Goal: Navigation & Orientation: Understand site structure

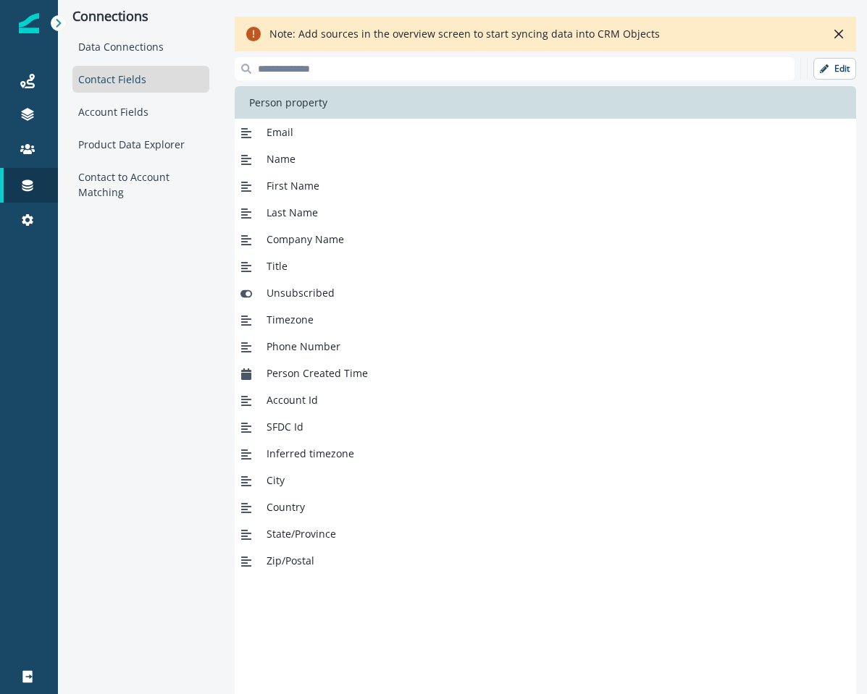
click at [67, 13] on div "Connections Data Connections Contact Fields Account Fields Product Data Explore…" at bounding box center [141, 347] width 166 height 694
click at [54, 29] on div at bounding box center [59, 23] width 16 height 16
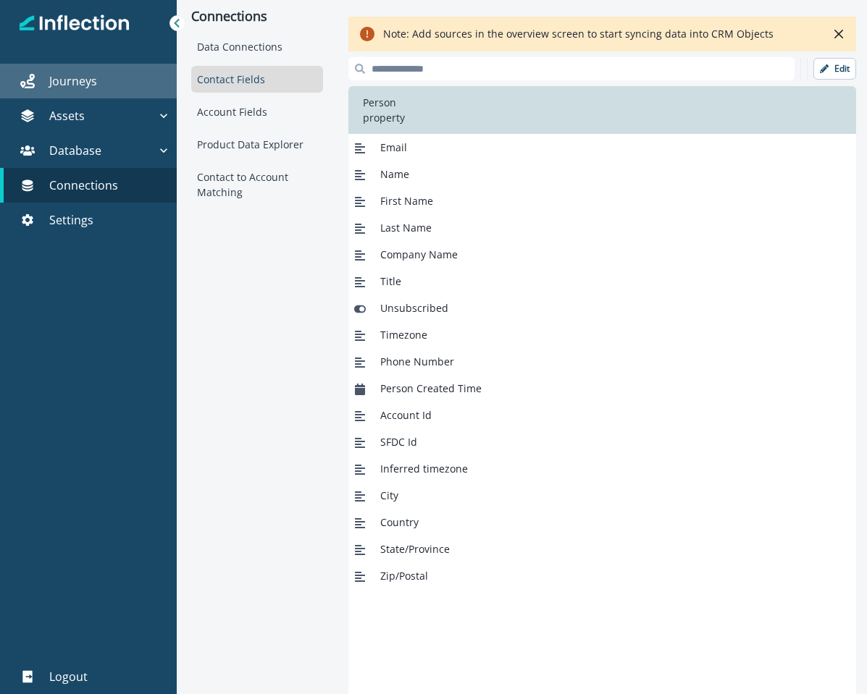
click at [88, 72] on p "Journeys" at bounding box center [73, 80] width 48 height 17
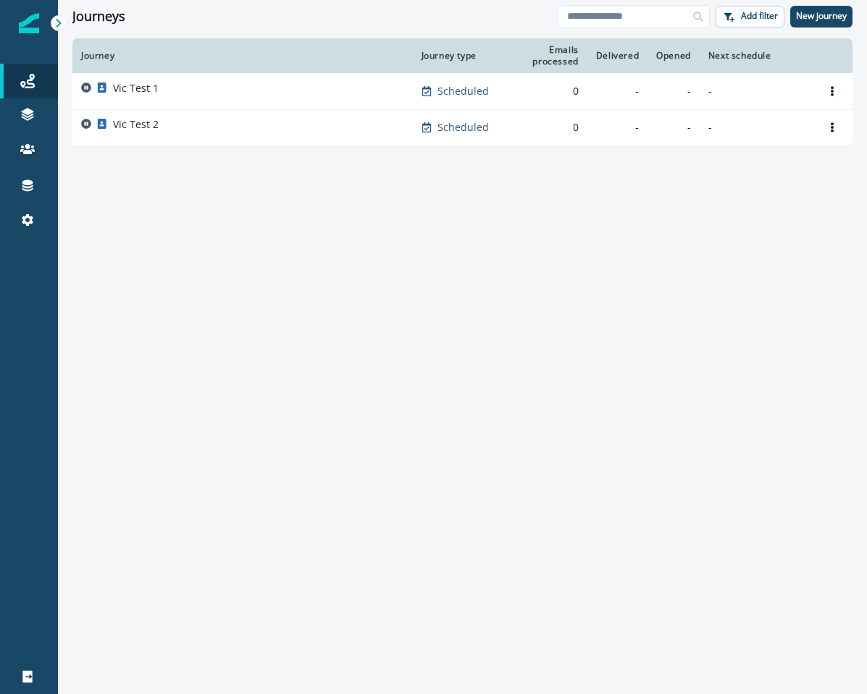
click at [61, 26] on icon at bounding box center [59, 23] width 10 height 10
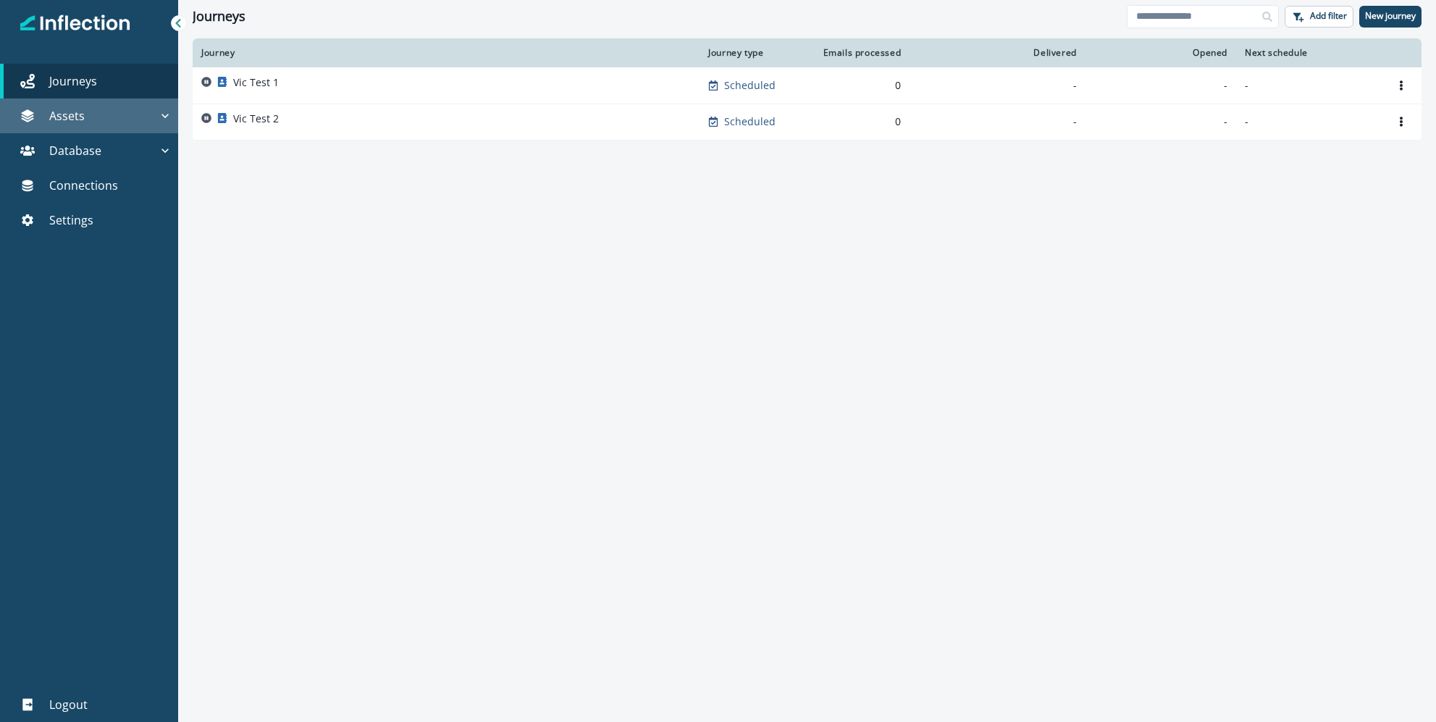
click at [167, 114] on icon "button" at bounding box center [165, 116] width 14 height 14
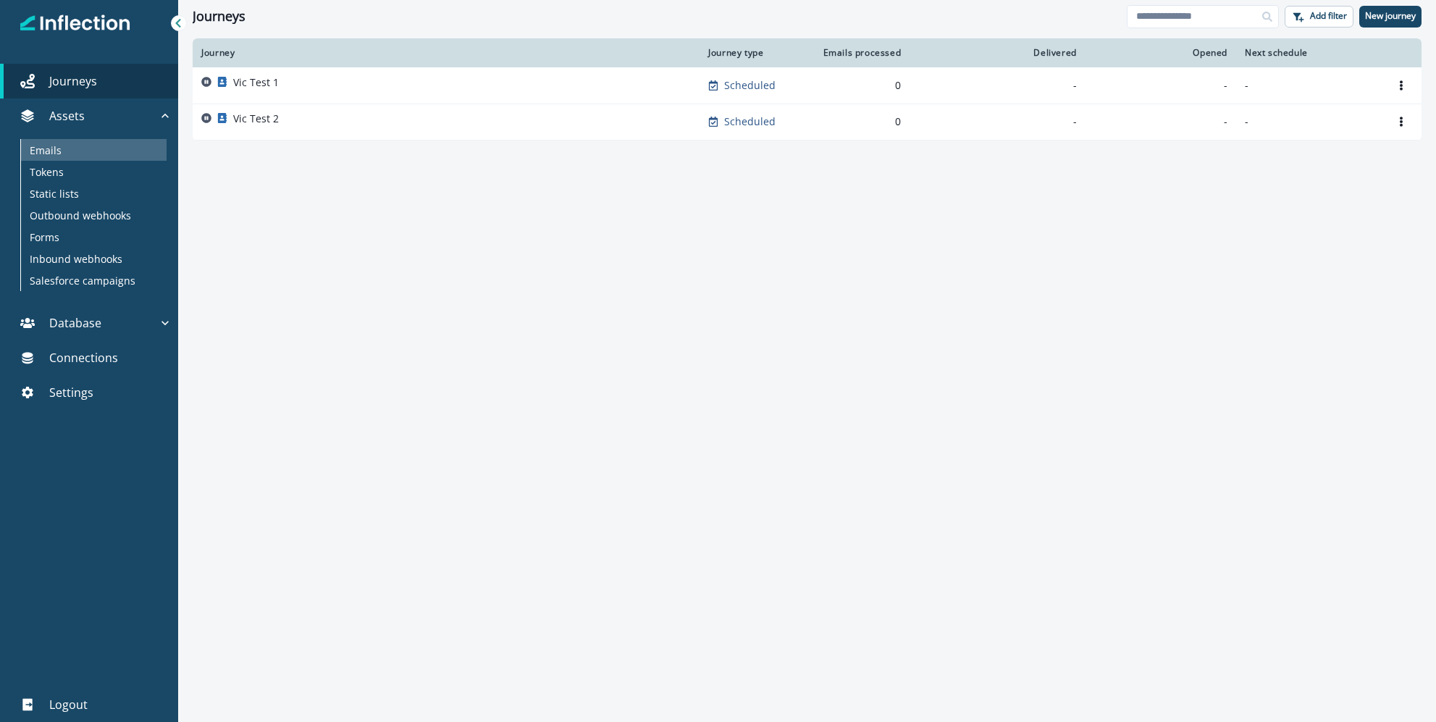
click at [47, 149] on p "Emails" at bounding box center [46, 150] width 32 height 15
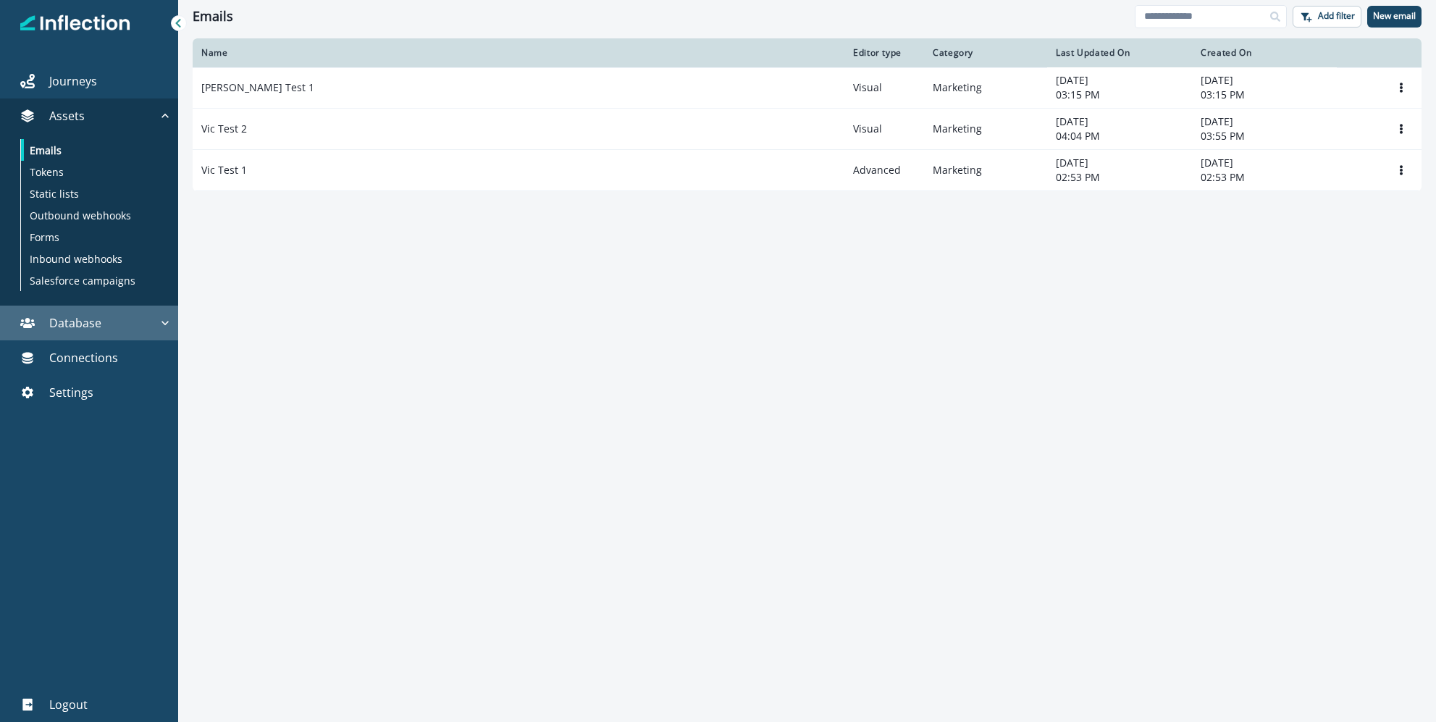
click at [106, 316] on div "Database" at bounding box center [82, 322] width 152 height 17
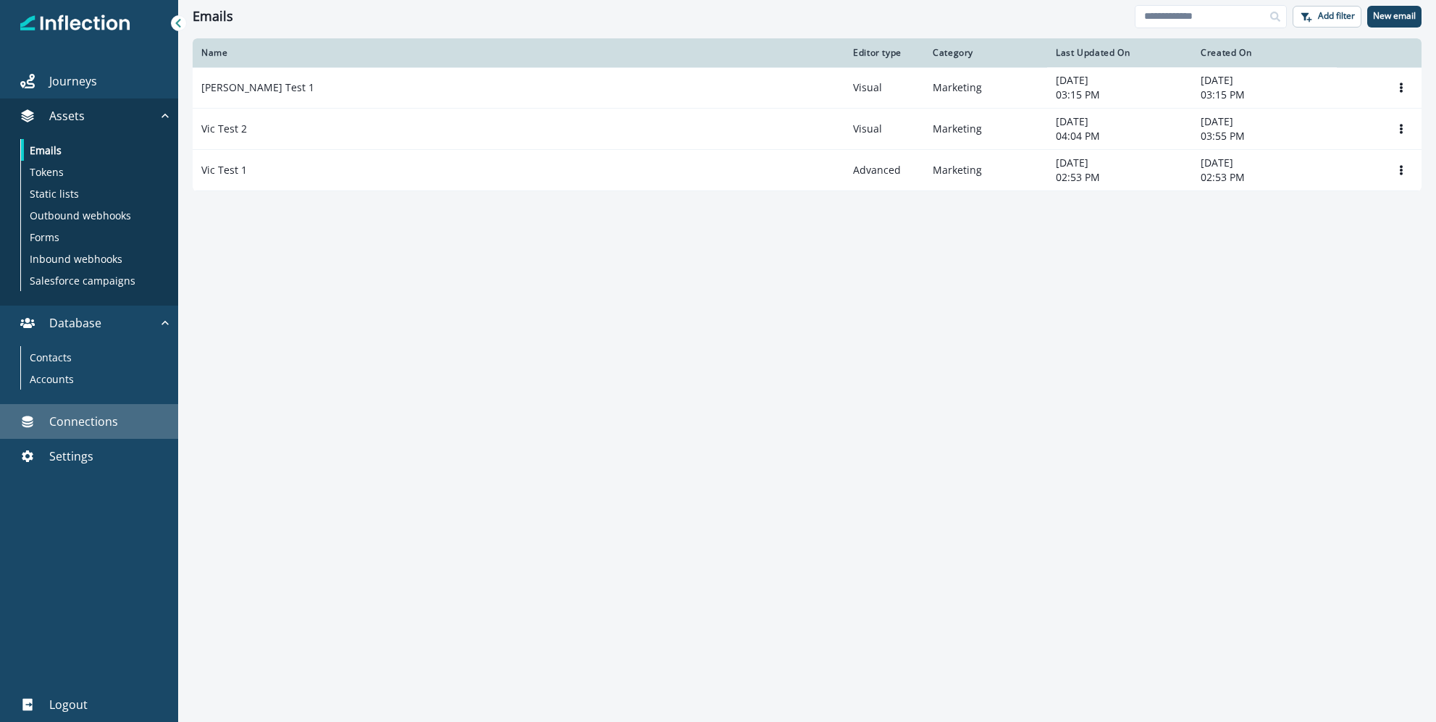
click at [83, 421] on p "Connections" at bounding box center [83, 421] width 69 height 17
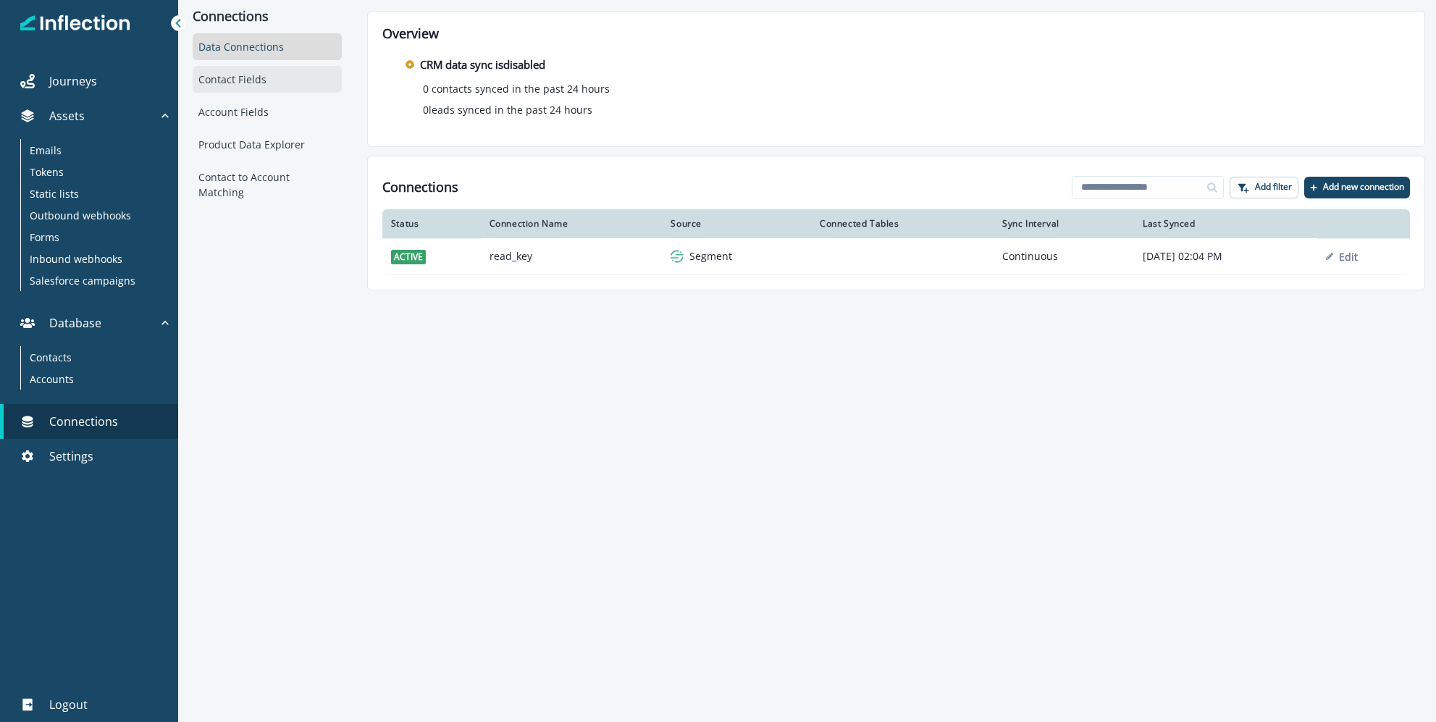
click at [235, 77] on div "Contact Fields" at bounding box center [267, 79] width 148 height 27
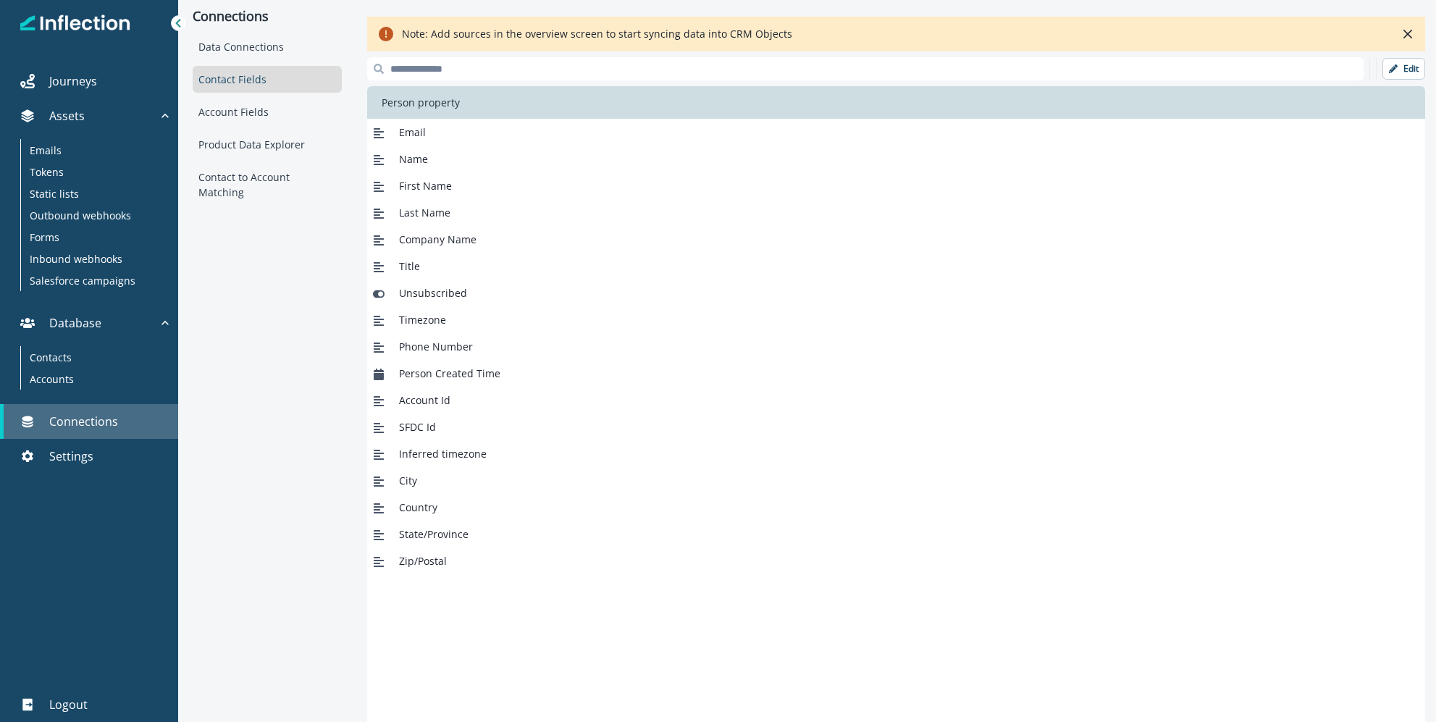
click at [71, 415] on p "Connections" at bounding box center [83, 421] width 69 height 17
click at [87, 156] on div "Emails" at bounding box center [94, 150] width 146 height 22
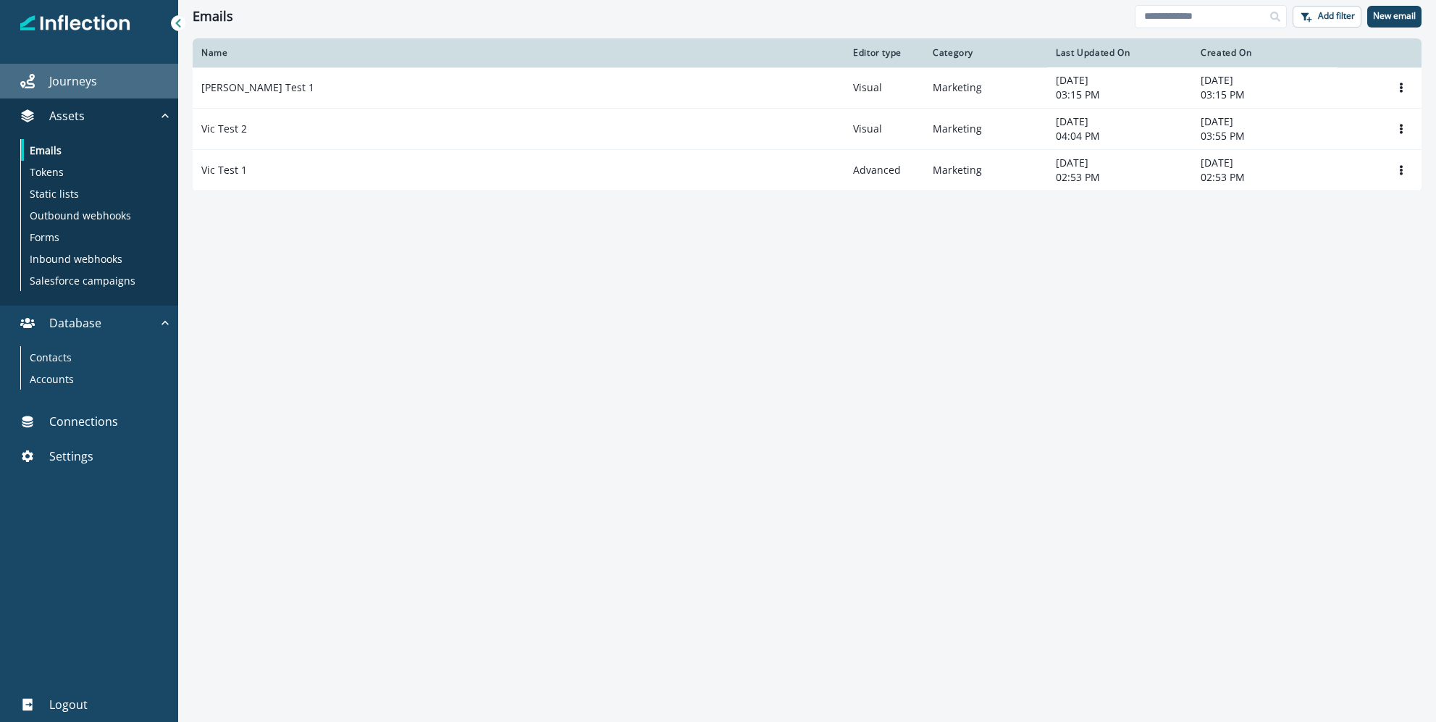
click at [98, 78] on div "Journeys" at bounding box center [89, 80] width 167 height 17
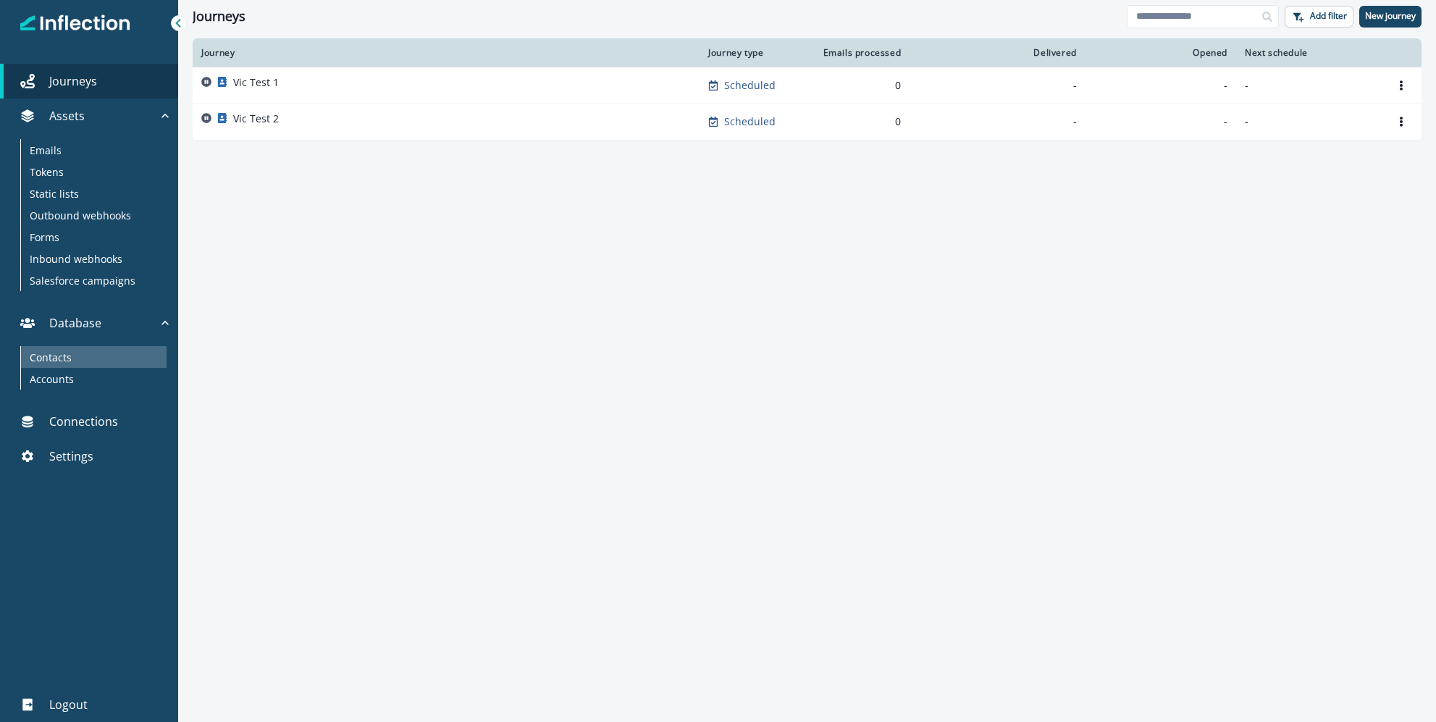
click at [51, 359] on p "Contacts" at bounding box center [51, 357] width 42 height 15
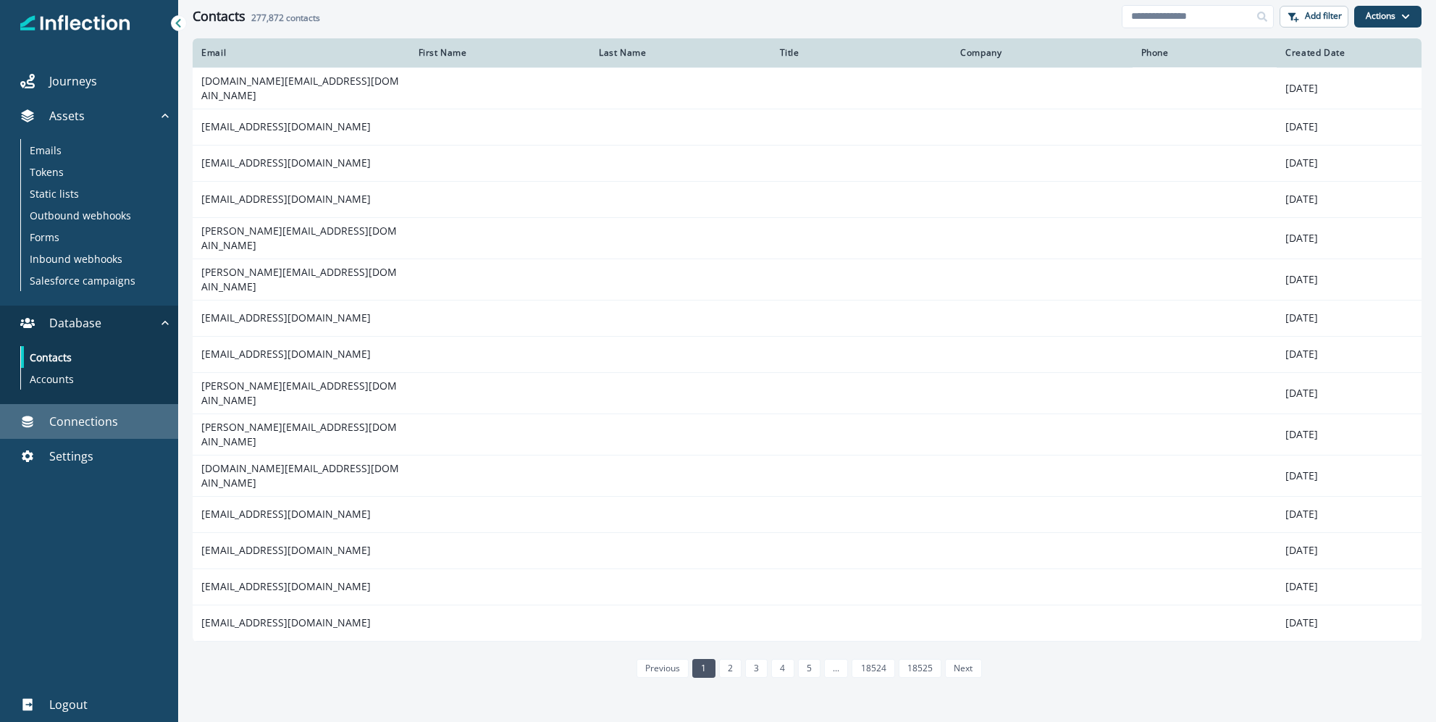
click at [72, 421] on p "Connections" at bounding box center [83, 421] width 69 height 17
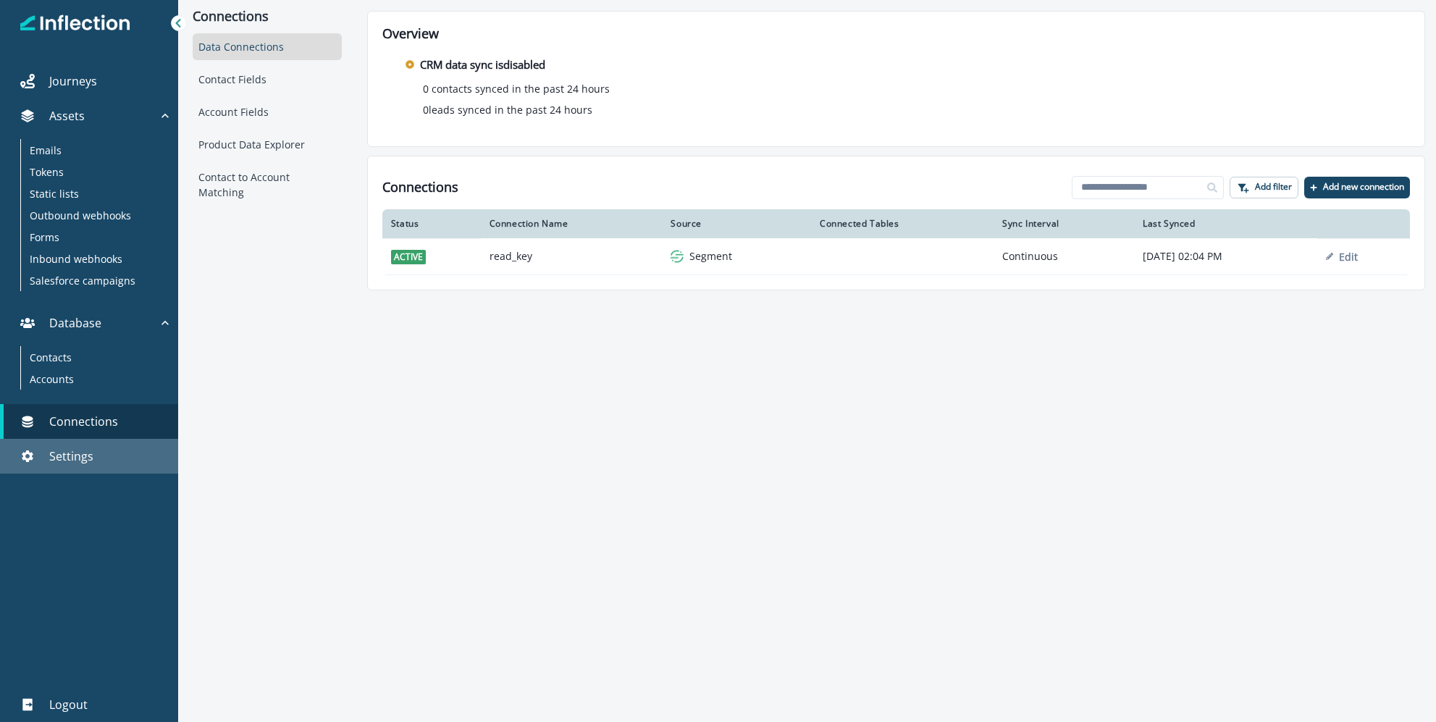
click at [69, 455] on p "Settings" at bounding box center [71, 455] width 44 height 17
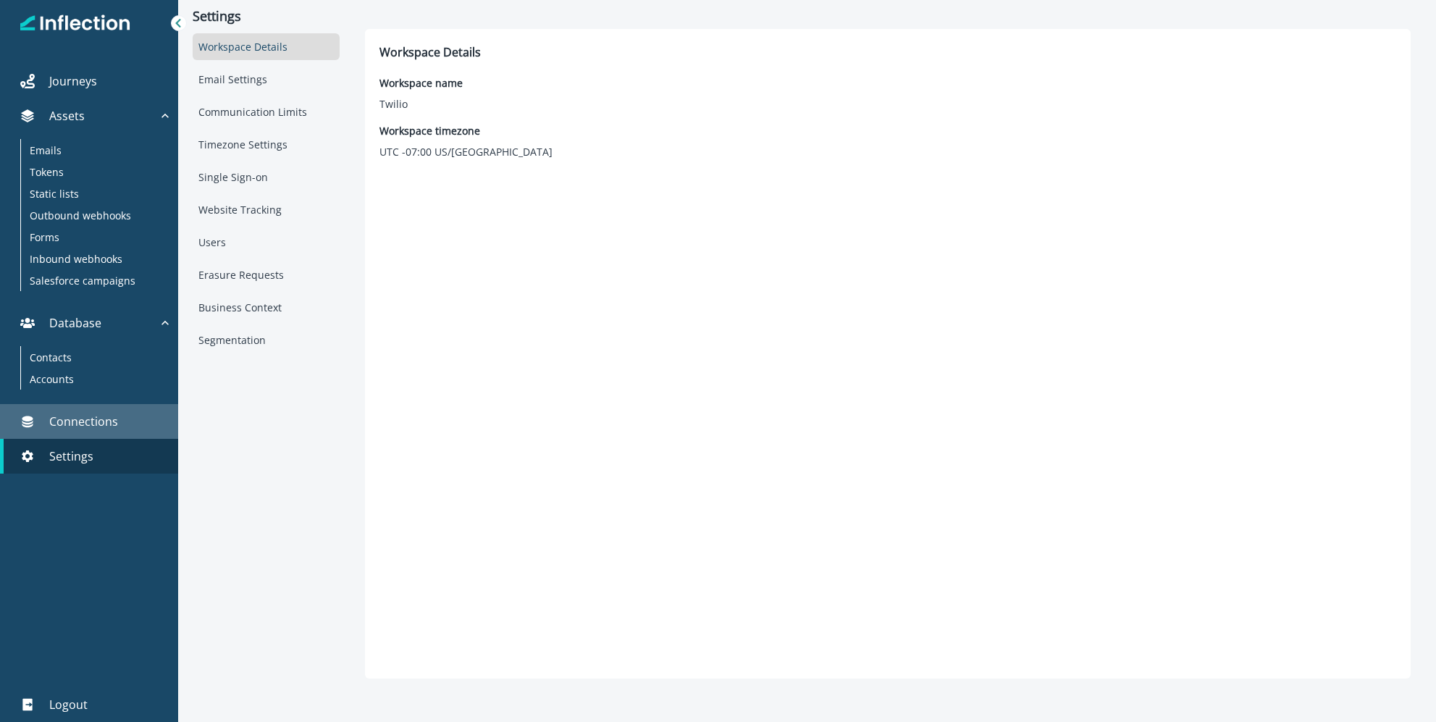
click at [83, 430] on link "Connections" at bounding box center [89, 421] width 178 height 35
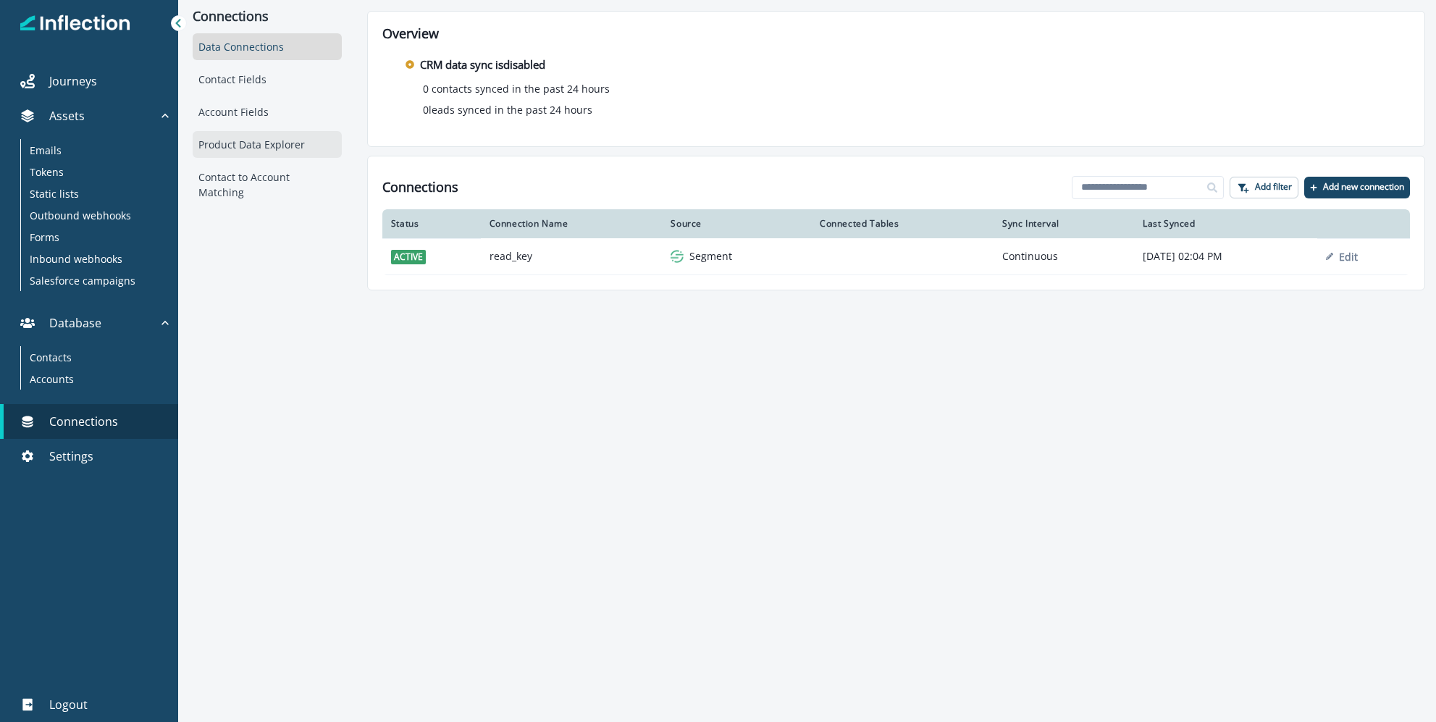
click at [261, 140] on div "Product Data Explorer" at bounding box center [267, 144] width 148 height 27
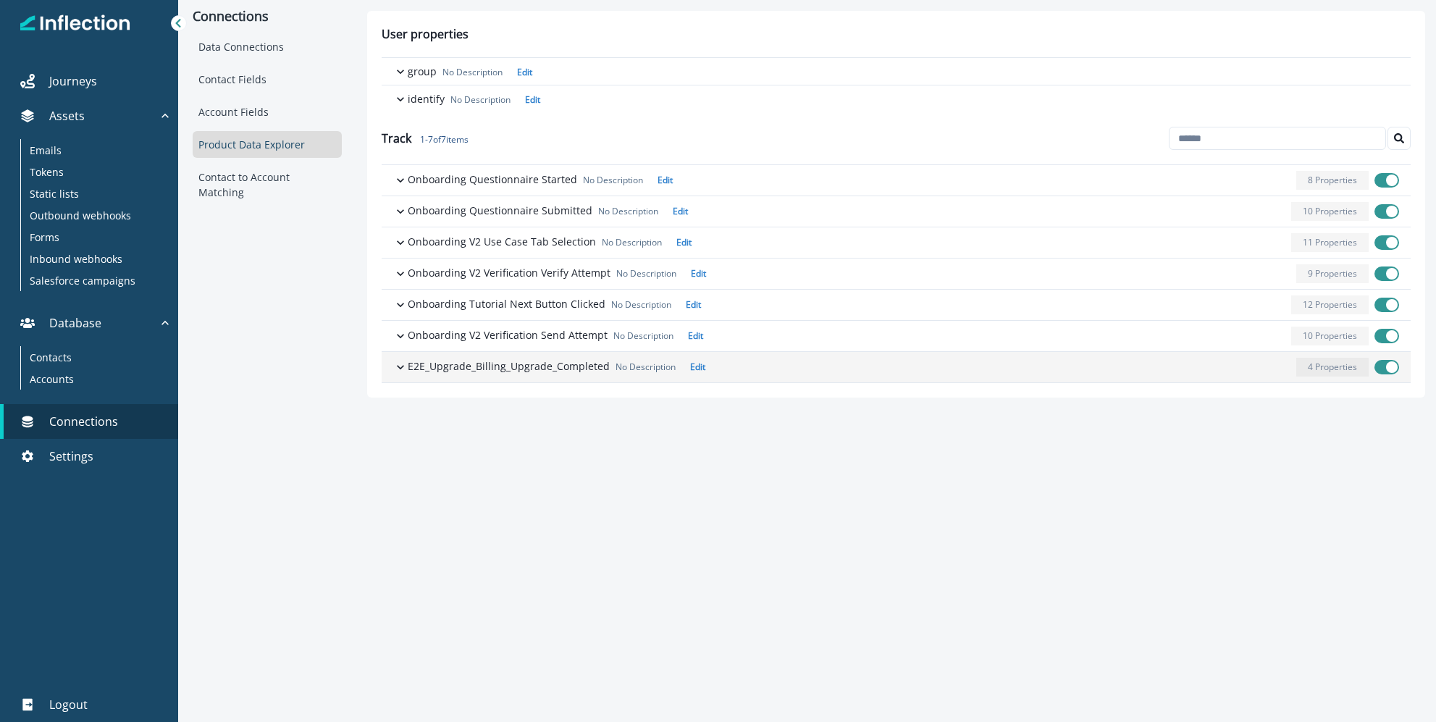
click at [398, 365] on icon "button" at bounding box center [400, 367] width 7 height 4
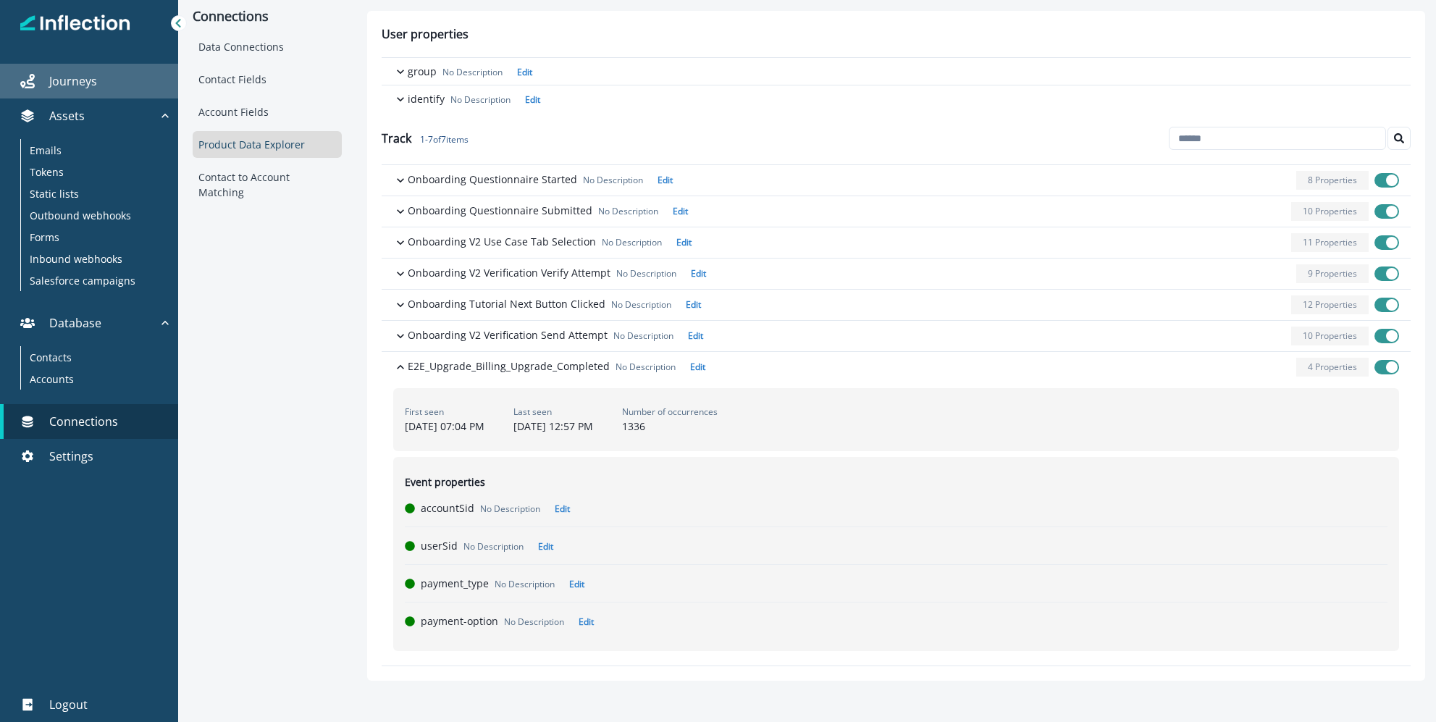
click at [151, 82] on div "Journeys" at bounding box center [89, 80] width 167 height 17
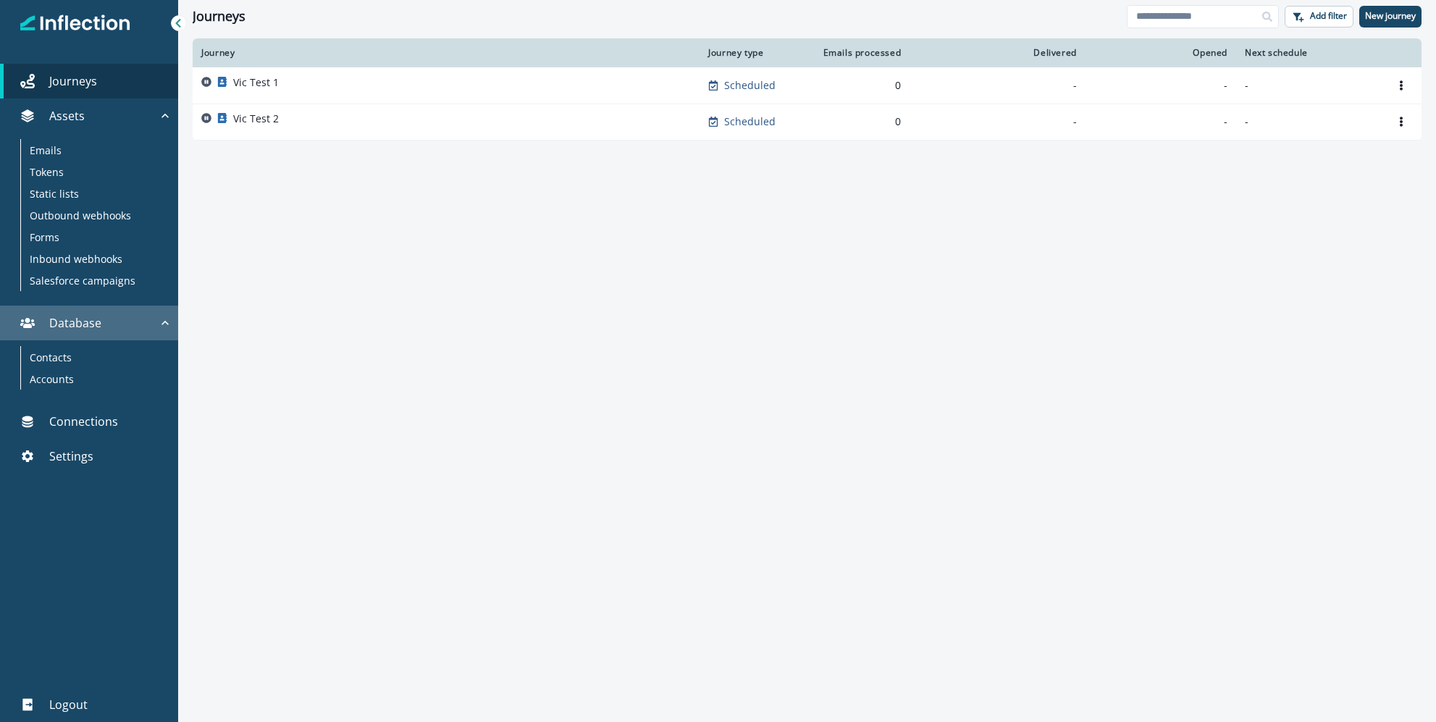
click at [77, 328] on p "Database" at bounding box center [75, 322] width 52 height 17
